Goal: Check status: Check status

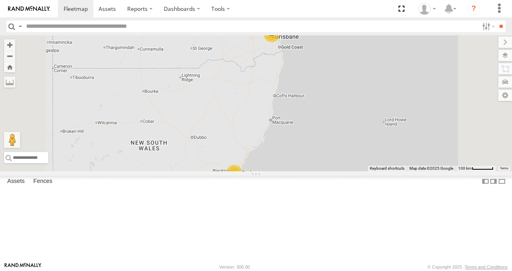
scroll to position [148, 0]
click at [0, 0] on link at bounding box center [0, 0] width 0 height 0
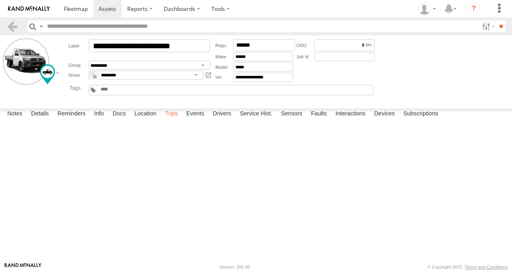
click at [174, 120] on label "Trips" at bounding box center [171, 114] width 21 height 11
click at [475, 10] on icon "?" at bounding box center [473, 8] width 13 height 13
click at [71, 10] on span at bounding box center [76, 9] width 24 height 8
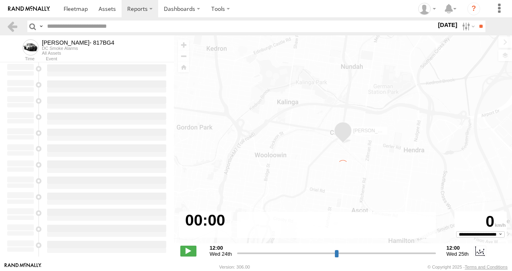
type input "**********"
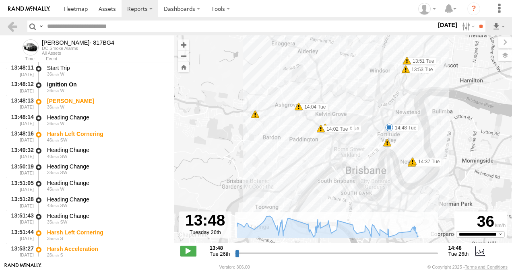
drag, startPoint x: 442, startPoint y: 162, endPoint x: 446, endPoint y: 113, distance: 49.6
click at [446, 113] on div "Robbie Sparksman- 817BG4 13:48 Tue 13:48 Tue 13:51 Tue 13:53 Tue 14:01 Tue 14:0…" at bounding box center [343, 143] width 338 height 217
click at [322, 131] on span at bounding box center [321, 129] width 8 height 8
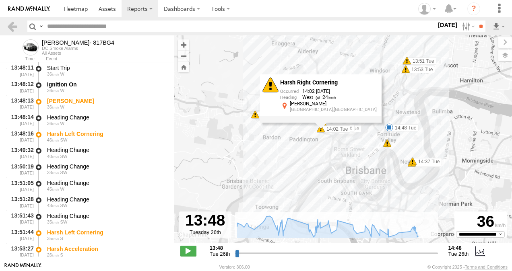
click at [294, 153] on div "Robbie Sparksman- 817BG4 13:48 Tue 13:48 Tue 13:51 Tue 13:53 Tue 14:01 Tue 14:0…" at bounding box center [343, 143] width 338 height 217
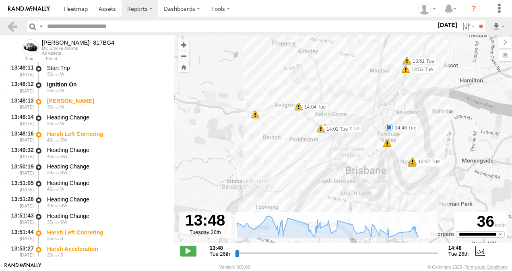
click at [301, 109] on span at bounding box center [299, 107] width 8 height 8
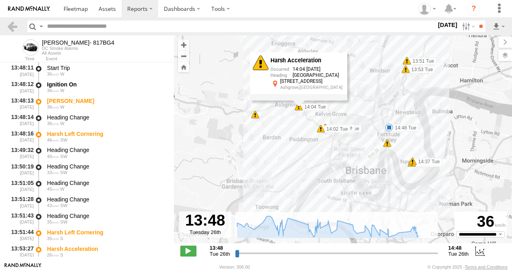
click at [281, 150] on div "Robbie Sparksman- 817BG4 13:48 Tue 13:48 Tue 13:51 Tue 13:53 Tue 14:01 Tue 14:0…" at bounding box center [343, 143] width 338 height 217
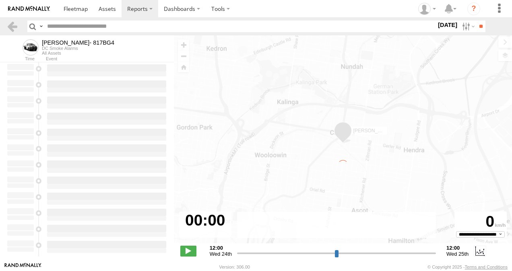
type input "**********"
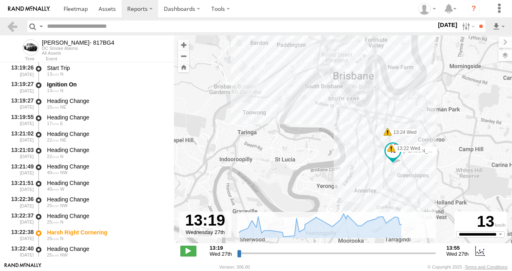
drag, startPoint x: 347, startPoint y: 160, endPoint x: 326, endPoint y: 103, distance: 60.4
click at [326, 103] on div "Robbie Sparksman- 817BG4 13:22 Wed 13:24 Wed 13:49 Wed 13:49 Wed 13:55 Wed" at bounding box center [343, 143] width 338 height 217
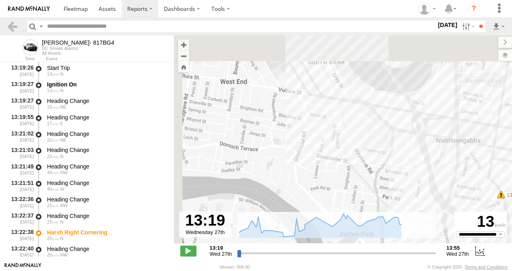
drag, startPoint x: 381, startPoint y: 143, endPoint x: 400, endPoint y: 151, distance: 21.0
click at [434, 195] on div "Robbie Sparksman- 817BG4 13:22 Wed 13:24 Wed 13:49 Wed 13:49 Wed 13:55 Wed" at bounding box center [343, 143] width 338 height 217
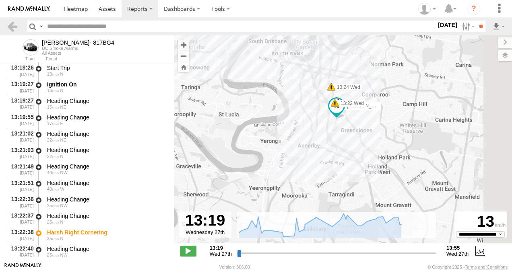
drag, startPoint x: 370, startPoint y: 94, endPoint x: 285, endPoint y: 58, distance: 92.2
click at [285, 58] on div "Robbie Sparksman- 817BG4 13:22 Wed 13:24 Wed 13:49 Wed 13:49 Wed 13:55 Wed" at bounding box center [343, 143] width 338 height 217
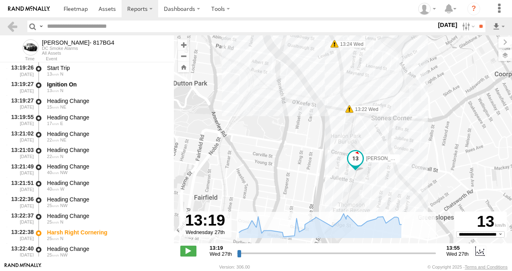
drag, startPoint x: 335, startPoint y: 81, endPoint x: 382, endPoint y: 103, distance: 51.0
click at [412, 146] on div "Robbie Sparksman- 817BG4 13:22 Wed 13:24 Wed 13:49 Wed 13:49 Wed 13:55 Wed" at bounding box center [343, 143] width 338 height 217
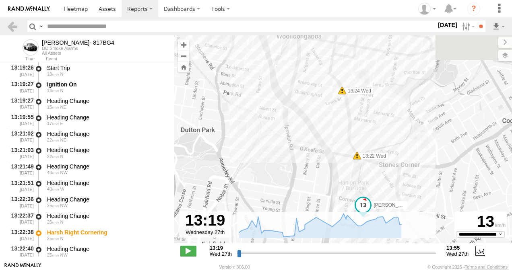
drag, startPoint x: 371, startPoint y: 80, endPoint x: 381, endPoint y: 131, distance: 52.4
click at [381, 131] on div "Robbie Sparksman- 817BG4 13:22 Wed 13:24 Wed 13:49 Wed 13:49 Wed 13:55 Wed" at bounding box center [343, 143] width 338 height 217
click at [341, 93] on span at bounding box center [342, 91] width 8 height 8
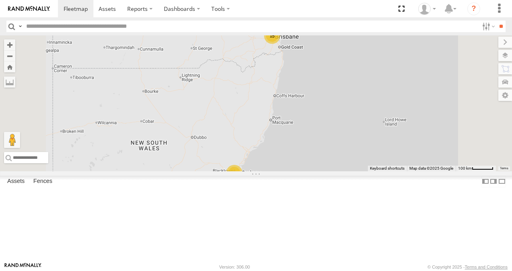
scroll to position [10, 0]
click at [0, 0] on link at bounding box center [0, 0] width 0 height 0
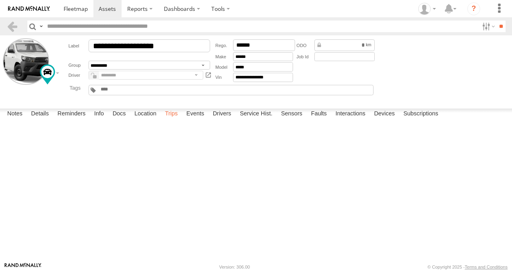
click at [175, 120] on label "Trips" at bounding box center [171, 114] width 21 height 11
click at [78, 7] on span at bounding box center [76, 9] width 24 height 8
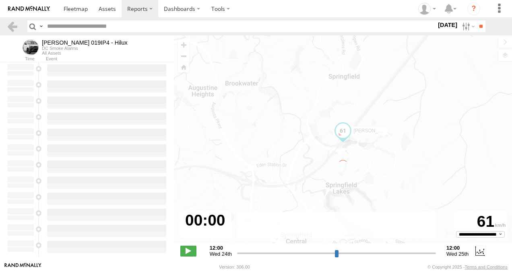
type input "**********"
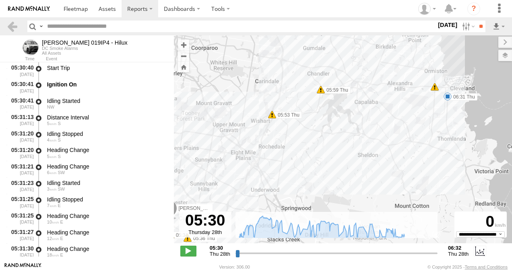
drag, startPoint x: 379, startPoint y: 146, endPoint x: 422, endPoint y: 122, distance: 49.3
click at [353, 162] on div "[PERSON_NAME] 019IP4 - Hilux 05:34 Thu 05:36 Thu 05:53 Thu 05:59 Thu 06:31 Thu 5" at bounding box center [343, 143] width 338 height 217
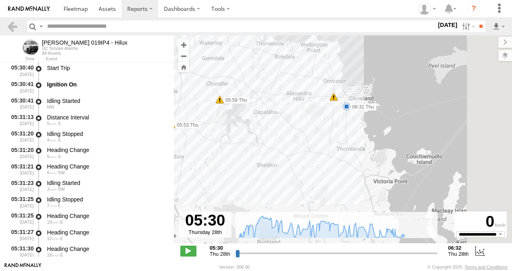
drag, startPoint x: 393, startPoint y: 108, endPoint x: 286, endPoint y: 140, distance: 111.3
click at [286, 140] on div "[PERSON_NAME] 019IP4 - Hilux 05:34 Thu 05:36 Thu 05:53 Thu 05:59 Thu 06:31 Thu 5" at bounding box center [343, 143] width 338 height 217
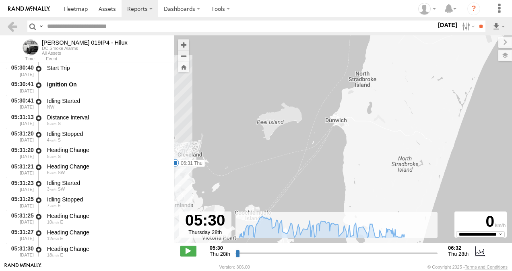
drag, startPoint x: 336, startPoint y: 110, endPoint x: 336, endPoint y: 116, distance: 6.1
click at [336, 110] on div "Vinh 019IP4 - Hilux 05:34 Thu 05:36 Thu 05:53 Thu 05:59 Thu 06:31 Thu 5" at bounding box center [343, 143] width 338 height 217
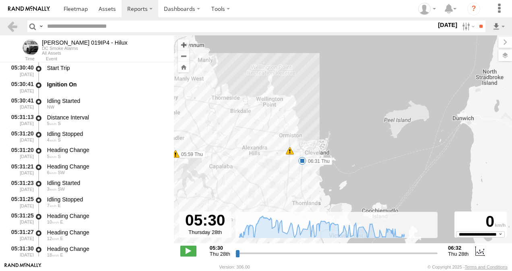
drag, startPoint x: 286, startPoint y: 132, endPoint x: 414, endPoint y: 130, distance: 128.4
click at [414, 130] on div "Vinh 019IP4 - Hilux 05:34 Thu 05:36 Thu 05:53 Thu 05:59 Thu 06:31 Thu 5" at bounding box center [343, 143] width 338 height 217
click at [290, 151] on div "5" at bounding box center [290, 151] width 8 height 8
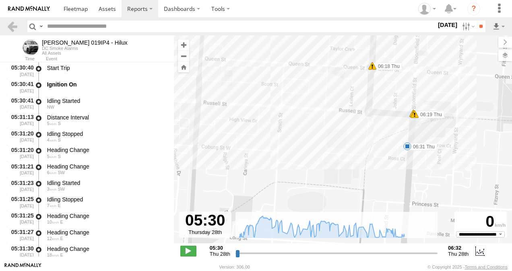
drag, startPoint x: 418, startPoint y: 188, endPoint x: 420, endPoint y: 119, distance: 69.7
click at [386, 94] on div "Vinh 019IP4 - Hilux 05:34 Thu 05:36 Thu 05:53 Thu 05:59 Thu 06:31 Thu 06:17 Thu…" at bounding box center [343, 143] width 338 height 217
click at [415, 117] on span at bounding box center [415, 113] width 8 height 8
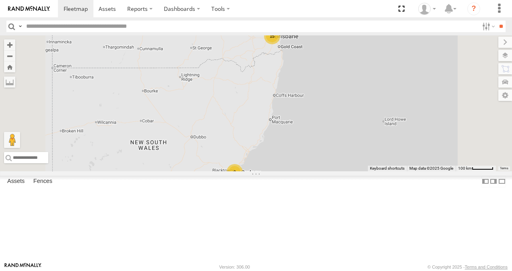
click at [0, 0] on link at bounding box center [0, 0] width 0 height 0
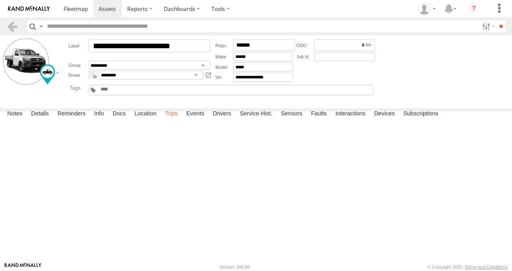
click at [175, 120] on label "Trips" at bounding box center [171, 114] width 21 height 11
click at [74, 8] on span at bounding box center [76, 9] width 24 height 8
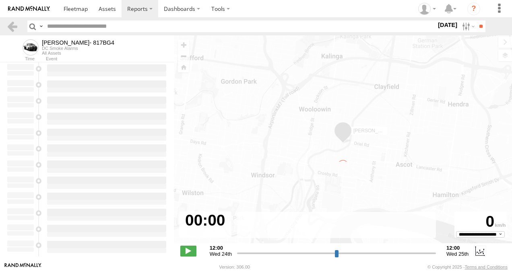
type input "**********"
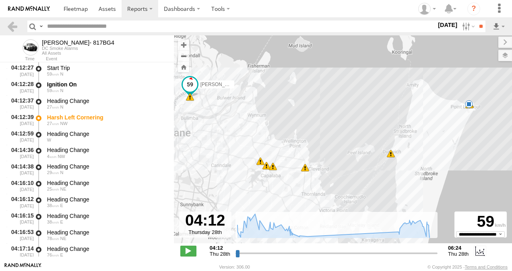
drag, startPoint x: 350, startPoint y: 159, endPoint x: 361, endPoint y: 152, distance: 12.8
click at [349, 151] on div "[PERSON_NAME]- 817BG4 04:12 Thu 04:33 Thu 04:34 Thu 04:35 Thu 05:58 Thu 06:19 T…" at bounding box center [343, 143] width 338 height 217
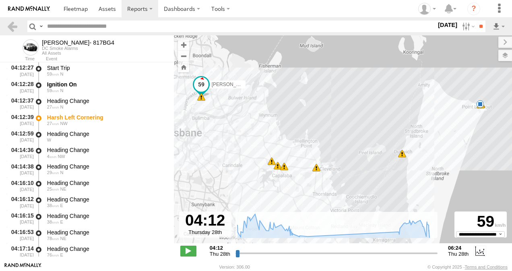
click at [482, 105] on span at bounding box center [480, 104] width 8 height 8
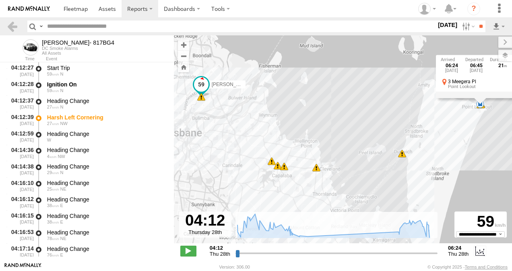
click at [454, 139] on div "[PERSON_NAME]- 817BG4 04:12 Thu 04:33 Thu 04:34 Thu 04:35 Thu 05:58 Thu 06:19 T…" at bounding box center [343, 143] width 338 height 217
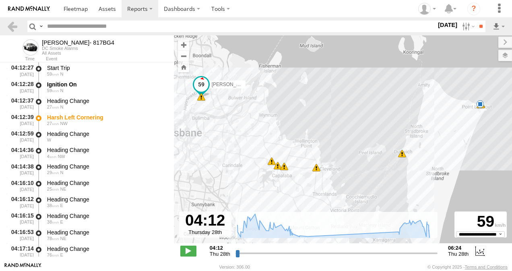
click at [402, 154] on span at bounding box center [402, 154] width 8 height 8
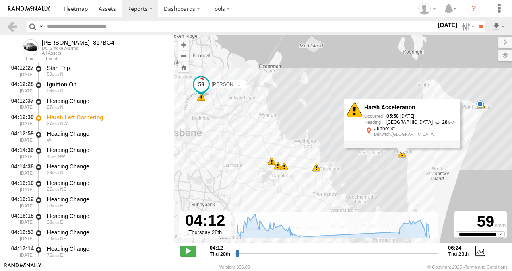
click at [318, 168] on div "5" at bounding box center [316, 168] width 8 height 8
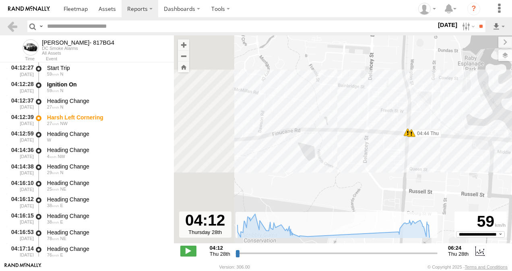
drag, startPoint x: 248, startPoint y: 165, endPoint x: 380, endPoint y: 168, distance: 132.1
click at [467, 173] on div "Robbie Sparksman- 817BG4 04:12 Thu 04:33 Thu 04:34 Thu 04:35 Thu 05:58 Thu 06:1…" at bounding box center [343, 143] width 338 height 217
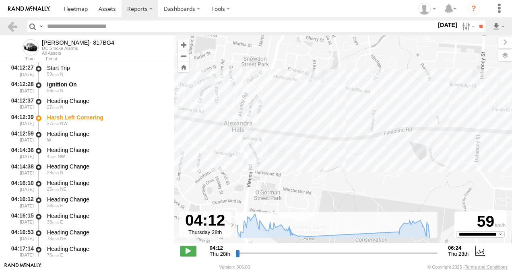
drag, startPoint x: 321, startPoint y: 159, endPoint x: 513, endPoint y: 194, distance: 195.1
click at [512, 194] on html at bounding box center [256, 135] width 512 height 271
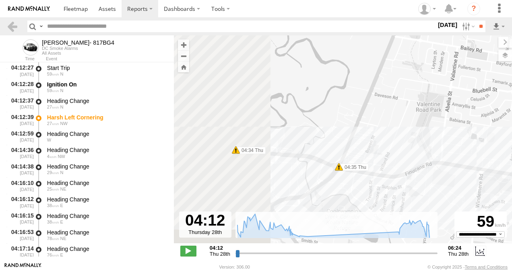
drag, startPoint x: 324, startPoint y: 180, endPoint x: 441, endPoint y: 187, distance: 117.8
click at [441, 187] on div "Robbie Sparksman- 817BG4 04:12 Thu 04:33 Thu 04:34 Thu 04:35 Thu 05:58 Thu 06:1…" at bounding box center [343, 143] width 338 height 217
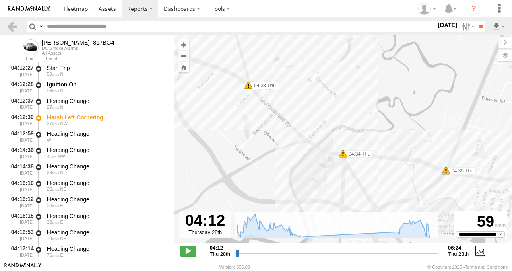
drag, startPoint x: 339, startPoint y: 186, endPoint x: 398, endPoint y: 193, distance: 59.2
click at [398, 193] on div "Robbie Sparksman- 817BG4 04:12 Thu 04:33 Thu 04:34 Thu 04:35 Thu 05:58 Thu 06:1…" at bounding box center [343, 143] width 338 height 217
click at [343, 155] on span at bounding box center [343, 154] width 8 height 8
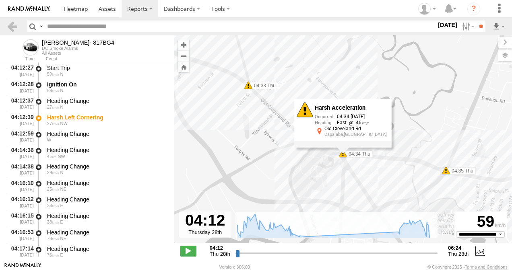
click at [260, 160] on div "Robbie Sparksman- 817BG4 04:12 Thu 04:33 Thu 04:34 Thu 04:35 Thu 05:58 Thu 06:1…" at bounding box center [343, 143] width 338 height 217
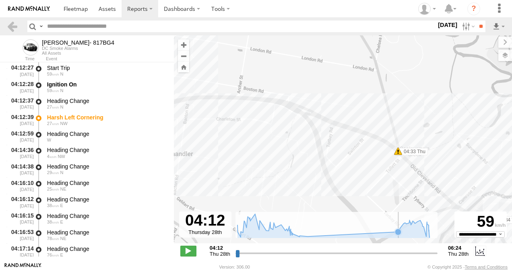
drag, startPoint x: 232, startPoint y: 150, endPoint x: 435, endPoint y: 233, distance: 218.8
click at [436, 234] on div "To navigate the map with touch gestures double-tap and hold your finger on the …" at bounding box center [343, 148] width 338 height 227
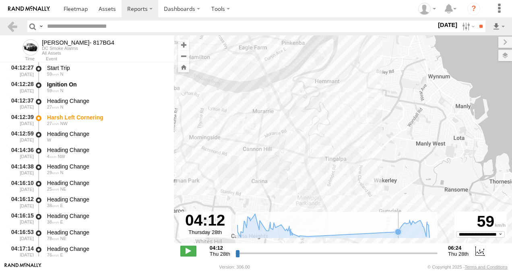
drag, startPoint x: 326, startPoint y: 132, endPoint x: 378, endPoint y: 227, distance: 108.6
click at [378, 232] on div "To navigate the map with touch gestures double-tap and hold your finger on the …" at bounding box center [343, 148] width 338 height 227
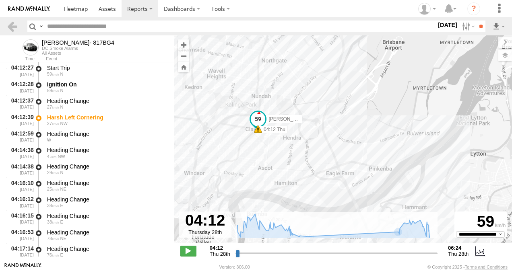
drag, startPoint x: 318, startPoint y: 126, endPoint x: 405, endPoint y: 255, distance: 155.3
click at [406, 256] on div "To navigate the map with touch gestures double-tap and hold your finger on the …" at bounding box center [343, 148] width 338 height 227
drag, startPoint x: 324, startPoint y: 189, endPoint x: 268, endPoint y: 71, distance: 130.7
click at [269, 71] on div "Robbie Sparksman- 817BG4 04:12 Thu 04:33 Thu 04:34 Thu 04:35 Thu 05:58 Thu 06:1…" at bounding box center [343, 143] width 338 height 217
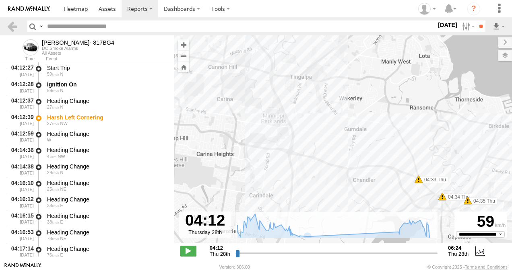
drag, startPoint x: 299, startPoint y: 153, endPoint x: 267, endPoint y: 120, distance: 46.7
click at [264, 115] on div "Robbie Sparksman- 817BG4 04:12 Thu 04:33 Thu 04:34 Thu 04:35 Thu 05:58 Thu 06:1…" at bounding box center [343, 143] width 338 height 217
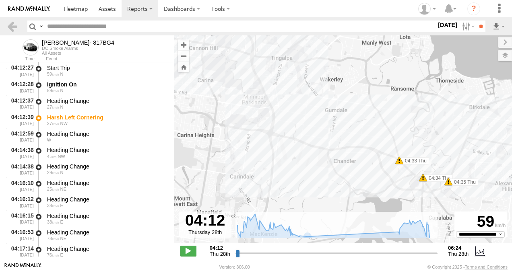
click at [400, 162] on span at bounding box center [399, 161] width 8 height 8
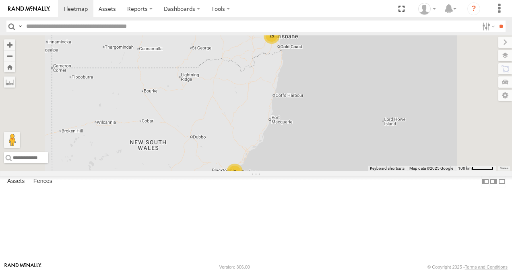
click at [0, 0] on link at bounding box center [0, 0] width 0 height 0
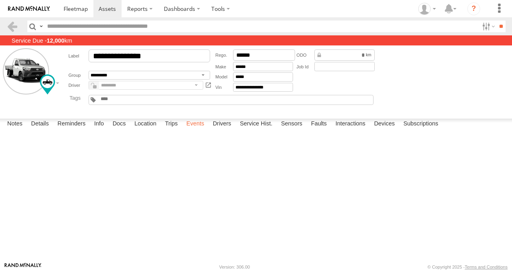
drag, startPoint x: 172, startPoint y: 253, endPoint x: 198, endPoint y: 254, distance: 25.8
click at [173, 130] on label "Trips" at bounding box center [171, 124] width 21 height 11
click at [79, 10] on span at bounding box center [76, 9] width 24 height 8
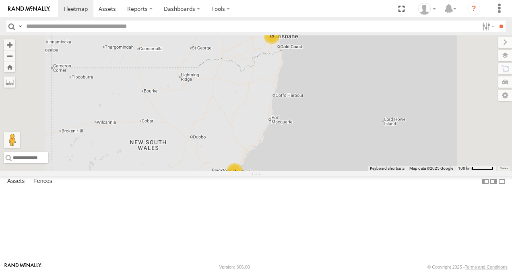
scroll to position [187, 0]
click at [76, 9] on span at bounding box center [76, 9] width 24 height 8
click at [0, 0] on link at bounding box center [0, 0] width 0 height 0
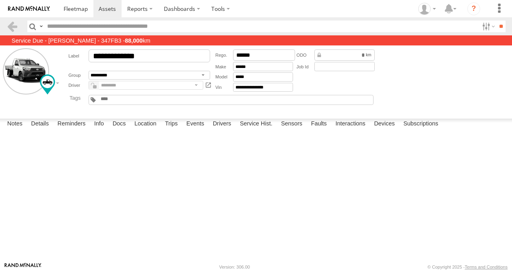
scroll to position [35, 0]
click at [170, 130] on label "Trips" at bounding box center [171, 124] width 21 height 11
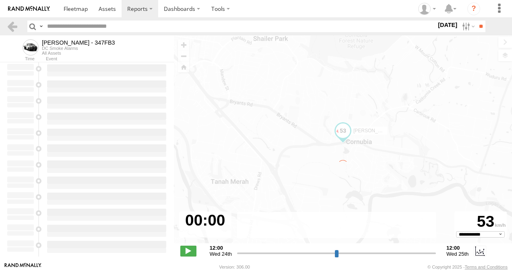
type input "**********"
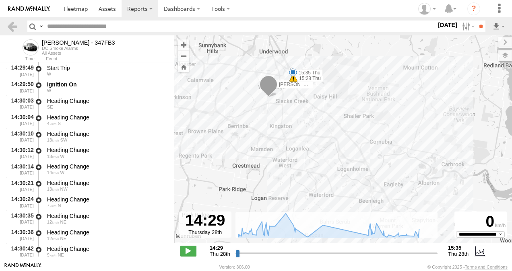
drag, startPoint x: 357, startPoint y: 182, endPoint x: 343, endPoint y: 160, distance: 26.3
click at [340, 173] on div "Alex - 347FB3 15:26 Thu 15:28 Thu 15:35 Thu" at bounding box center [343, 143] width 338 height 217
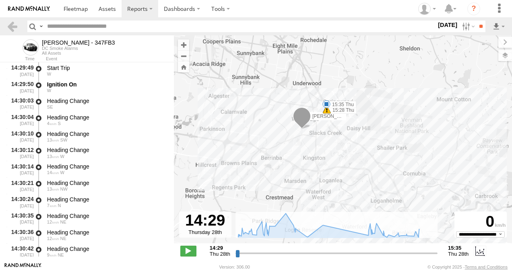
drag, startPoint x: 334, startPoint y: 167, endPoint x: 367, endPoint y: 178, distance: 34.6
click at [368, 202] on div "Alex - 347FB3 15:26 Thu 15:28 Thu 15:35 Thu" at bounding box center [343, 143] width 338 height 217
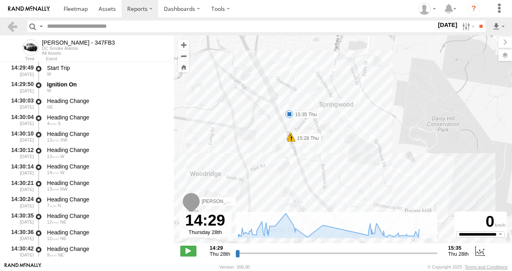
click at [292, 139] on span at bounding box center [291, 138] width 8 height 8
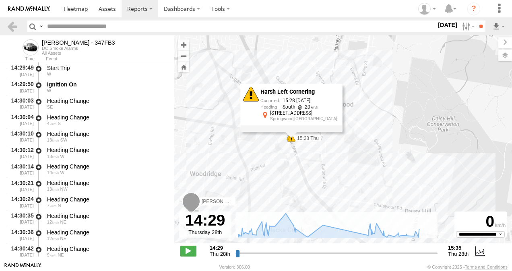
click at [282, 166] on div "Alex - 347FB3 15:26 Thu 15:28 Thu 15:35 Thu Harsh Left Cornering 15:28 28/08/20…" at bounding box center [343, 143] width 338 height 217
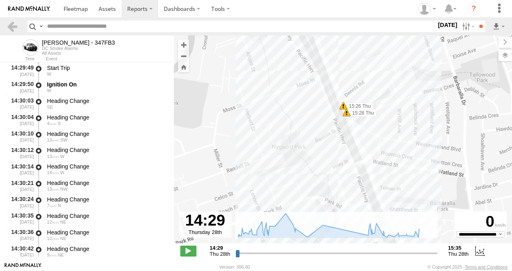
drag, startPoint x: 374, startPoint y: 165, endPoint x: 373, endPoint y: 170, distance: 5.2
click at [373, 170] on div "Alex - 347FB3 15:26 Thu 15:28 Thu 15:35 Thu" at bounding box center [343, 143] width 338 height 217
click at [343, 110] on span at bounding box center [343, 108] width 8 height 8
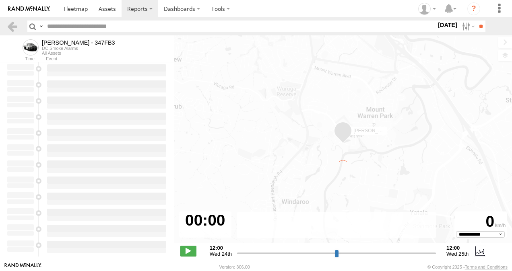
type input "**********"
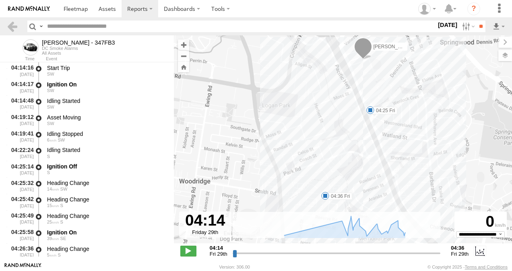
drag, startPoint x: 332, startPoint y: 140, endPoint x: 367, endPoint y: 125, distance: 38.4
click at [320, 134] on div "[PERSON_NAME] - 347FB3 04:25 Fri 04:36 Fri" at bounding box center [343, 143] width 338 height 217
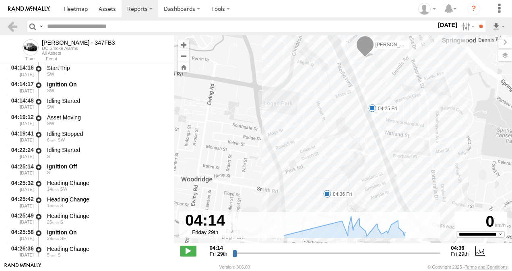
click at [372, 109] on span at bounding box center [372, 108] width 8 height 8
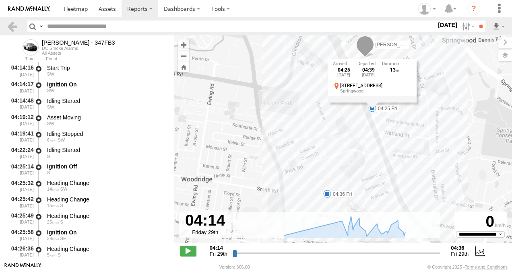
click at [313, 145] on div "Alex - 347FB3 04:25 Fri 04:36 Fri 04:25 Fri 29th Aug 04:39 Fri 29th Aug 13 3388…" at bounding box center [343, 143] width 338 height 217
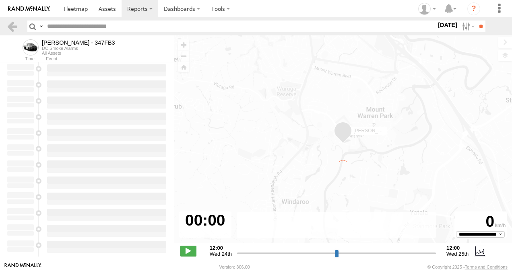
type input "**********"
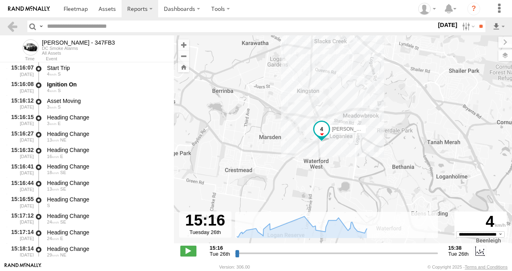
drag, startPoint x: 383, startPoint y: 139, endPoint x: 389, endPoint y: 57, distance: 82.3
click at [389, 57] on div "[PERSON_NAME] - 347FB3 15:38 Tue" at bounding box center [343, 143] width 338 height 217
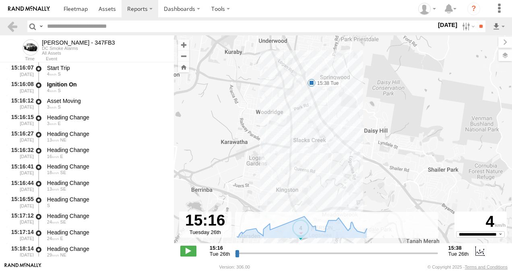
drag, startPoint x: 398, startPoint y: 101, endPoint x: 342, endPoint y: 170, distance: 88.1
click at [377, 202] on div "[PERSON_NAME] - 347FB3 15:38 Tue" at bounding box center [343, 143] width 338 height 217
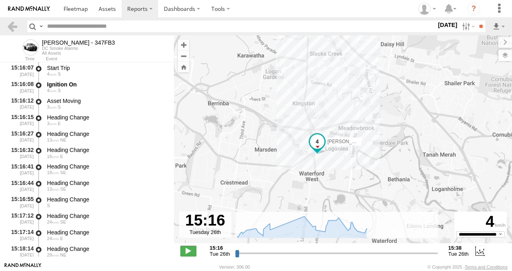
drag, startPoint x: 384, startPoint y: 169, endPoint x: 401, endPoint y: 81, distance: 90.2
click at [401, 80] on div "[PERSON_NAME] - 347FB3 15:38 Tue" at bounding box center [343, 143] width 338 height 217
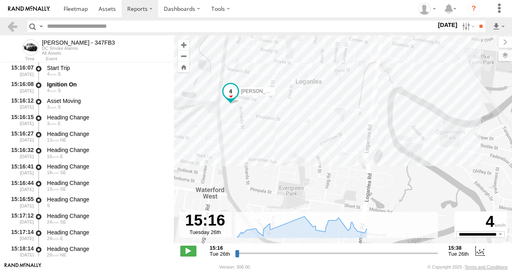
drag, startPoint x: 279, startPoint y: 161, endPoint x: 318, endPoint y: 179, distance: 43.0
click at [318, 179] on div "[PERSON_NAME] - 347FB3 15:38 Tue" at bounding box center [343, 143] width 338 height 217
